Goal: Book appointment/travel/reservation

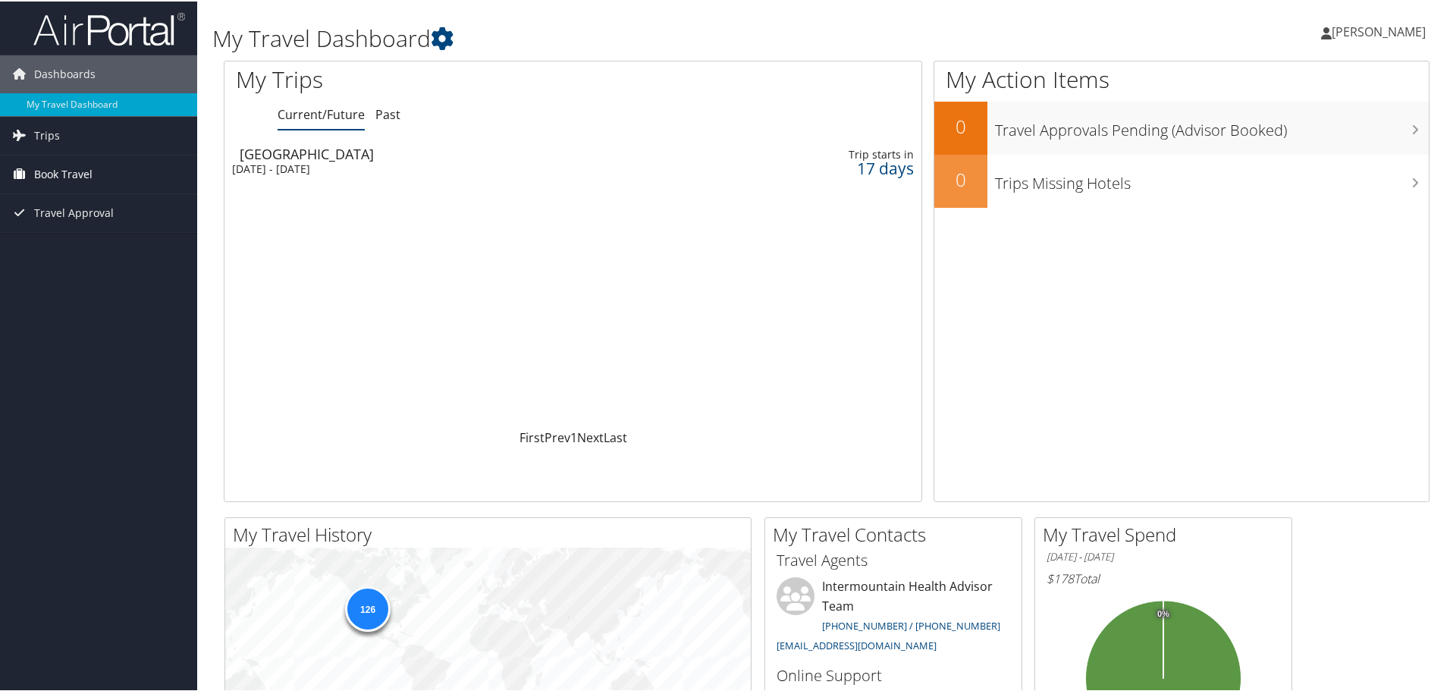
click at [92, 167] on link "Book Travel" at bounding box center [98, 173] width 197 height 38
click at [102, 239] on link "Book/Manage Online Trips" at bounding box center [98, 248] width 197 height 23
